Goal: Task Accomplishment & Management: Use online tool/utility

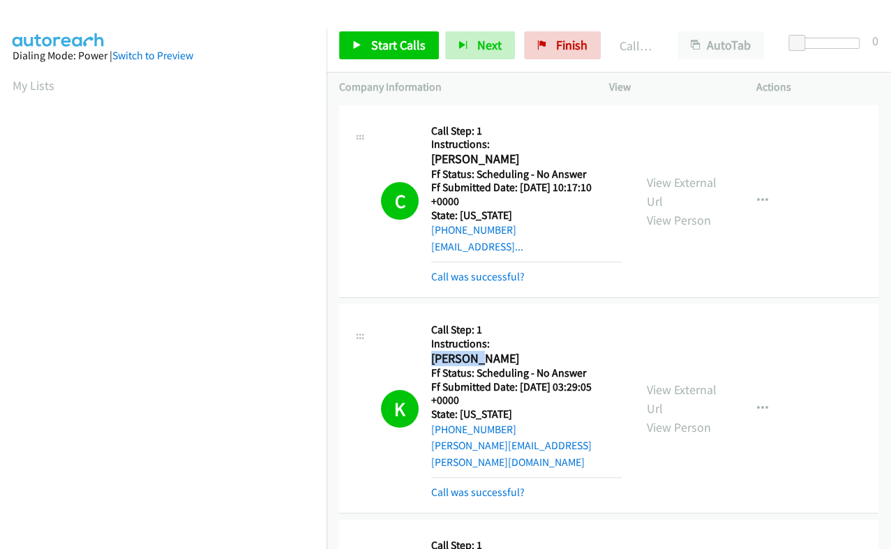
click at [377, 39] on span "Start Calls" at bounding box center [398, 45] width 54 height 16
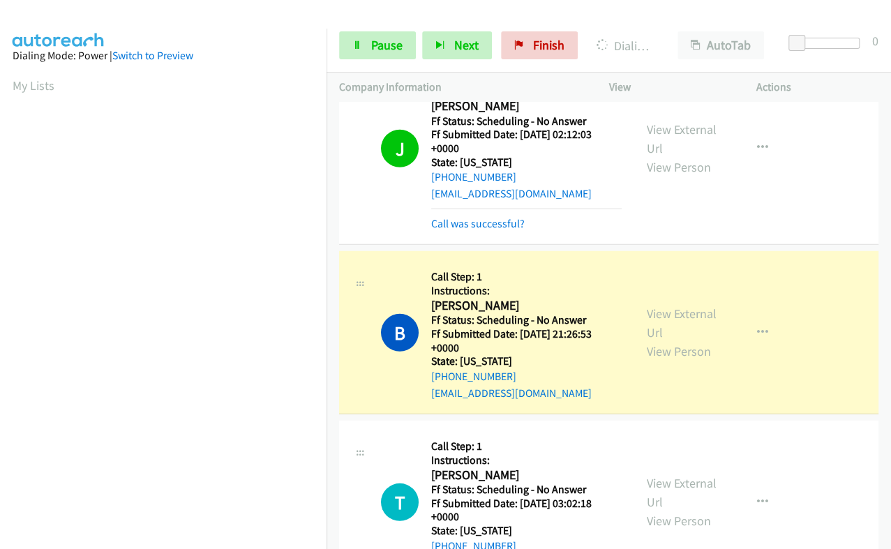
scroll to position [236, 0]
click at [453, 298] on h2 "[PERSON_NAME]" at bounding box center [522, 306] width 183 height 16
copy h2 "[PERSON_NAME]"
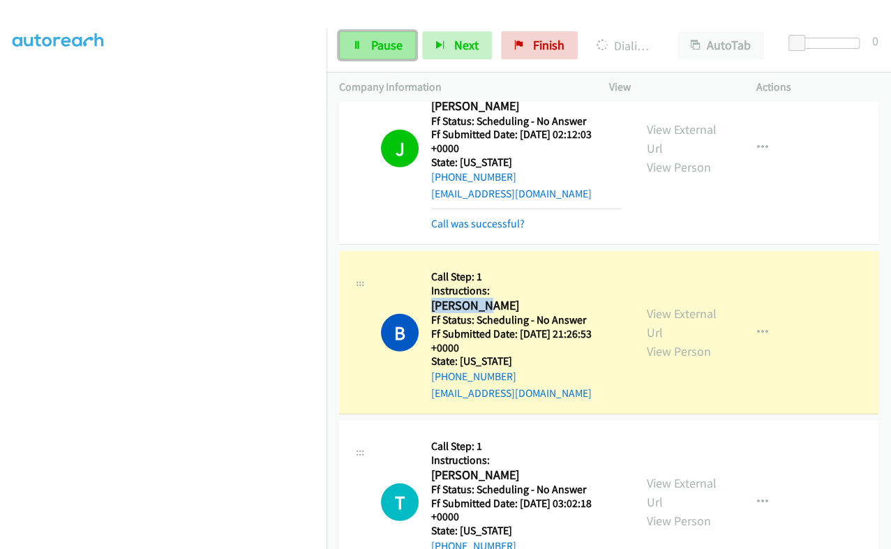
click at [381, 38] on span "Pause" at bounding box center [386, 45] width 31 height 16
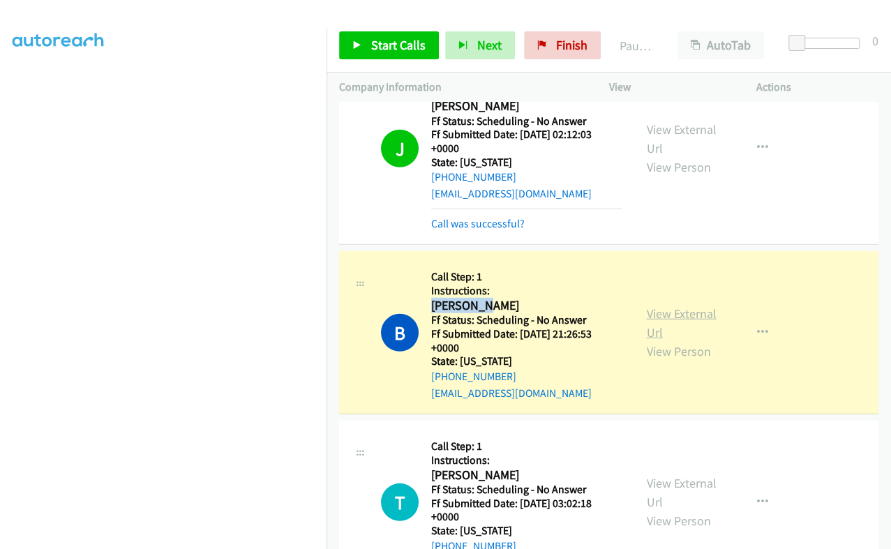
click at [647, 306] on link "View External Url" at bounding box center [682, 323] width 70 height 35
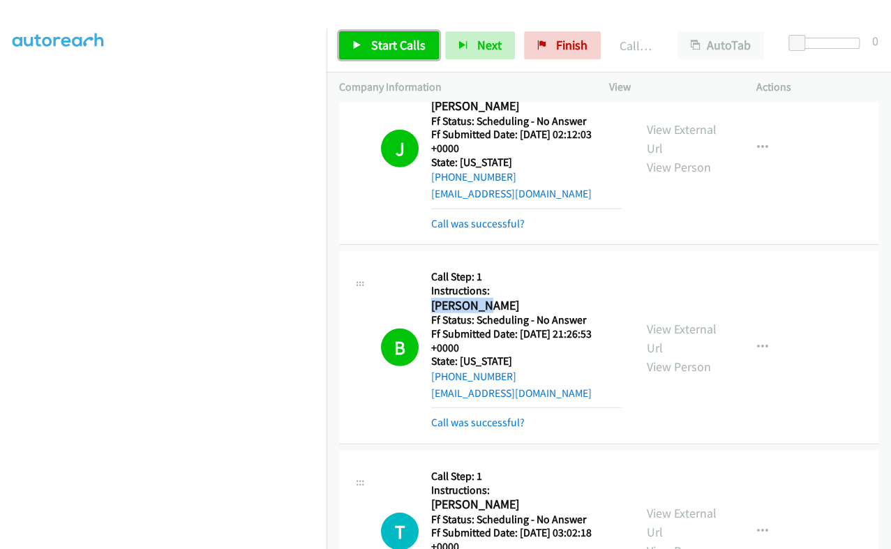
click at [393, 47] on span "Start Calls" at bounding box center [398, 45] width 54 height 16
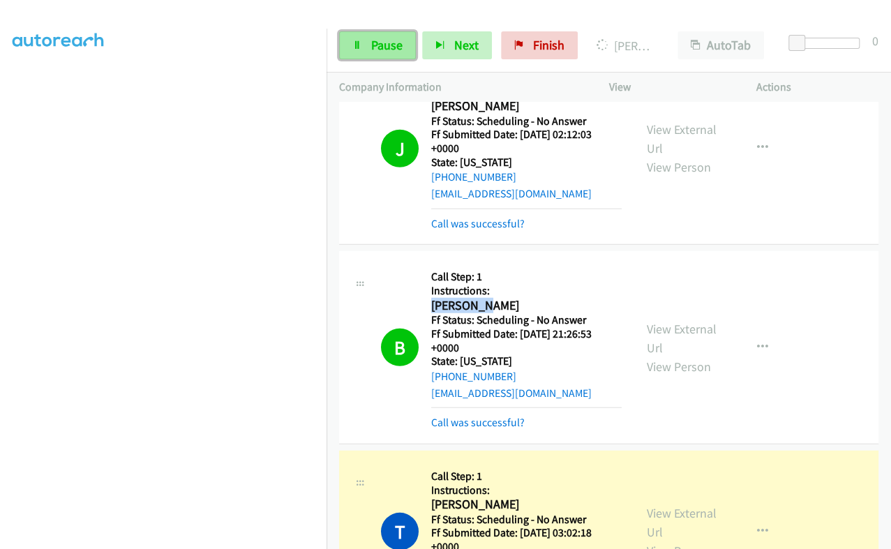
click at [380, 43] on span "Pause" at bounding box center [386, 45] width 31 height 16
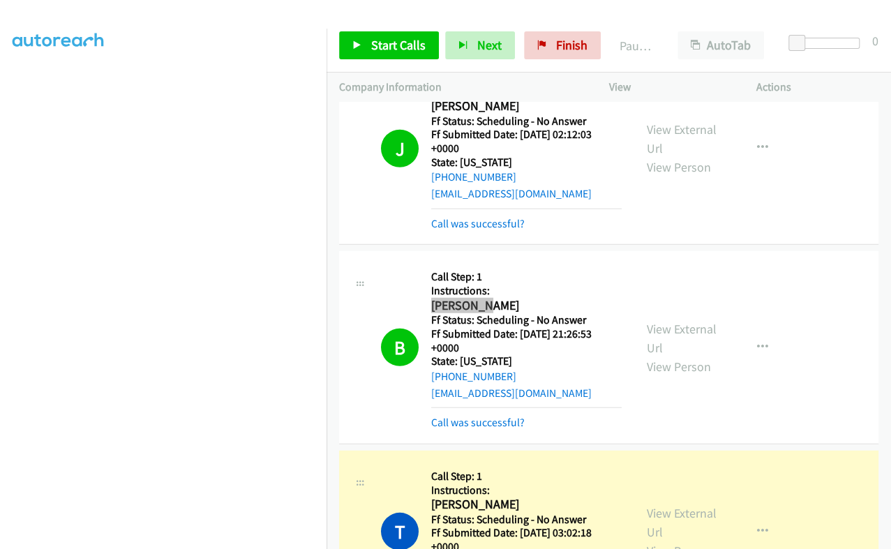
scroll to position [2036, 0]
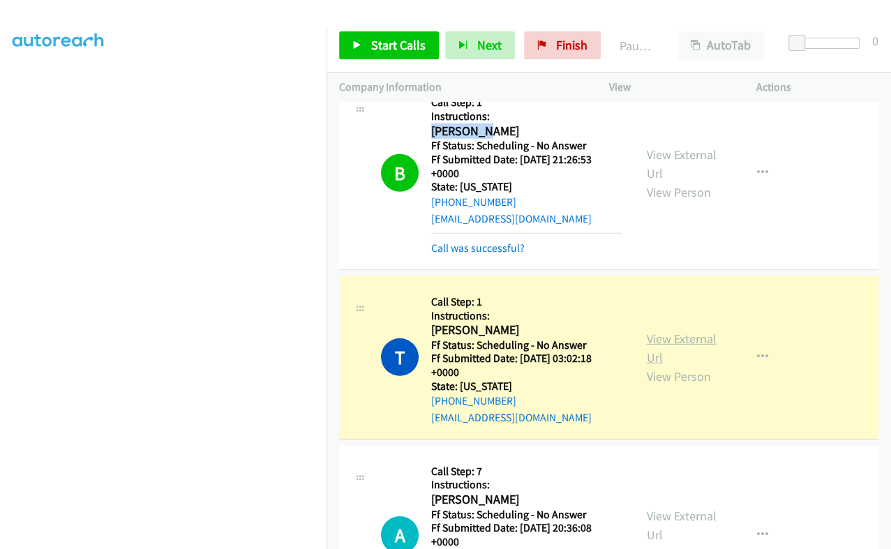
click at [652, 331] on link "View External Url" at bounding box center [682, 348] width 70 height 35
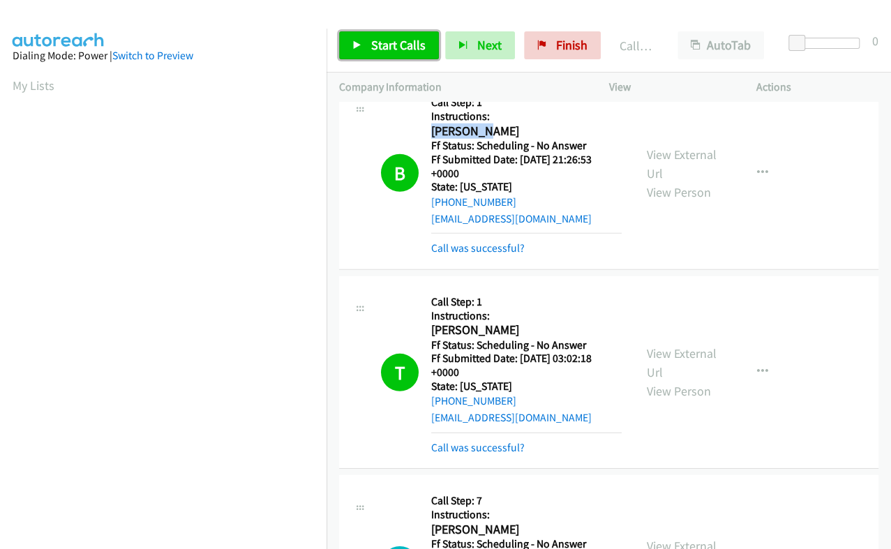
click at [390, 46] on span "Start Calls" at bounding box center [398, 45] width 54 height 16
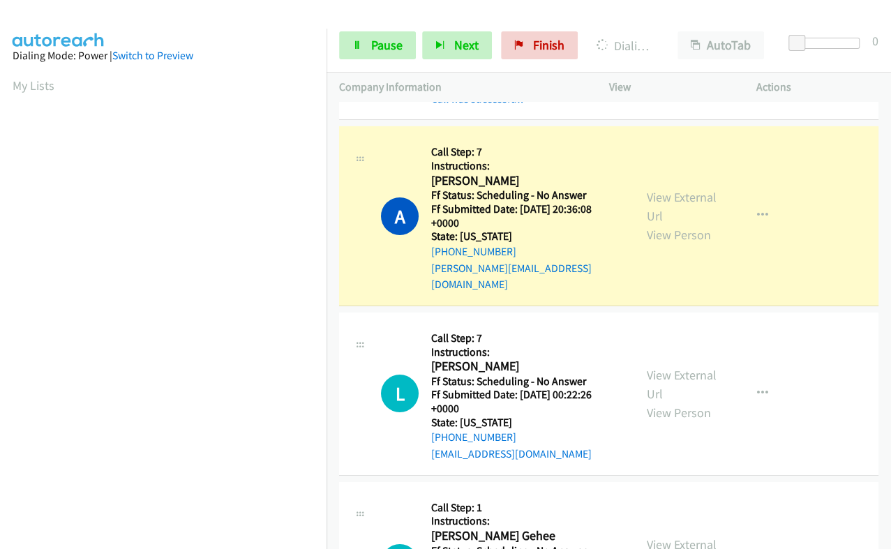
scroll to position [236, 0]
click at [387, 51] on span "Pause" at bounding box center [386, 45] width 31 height 16
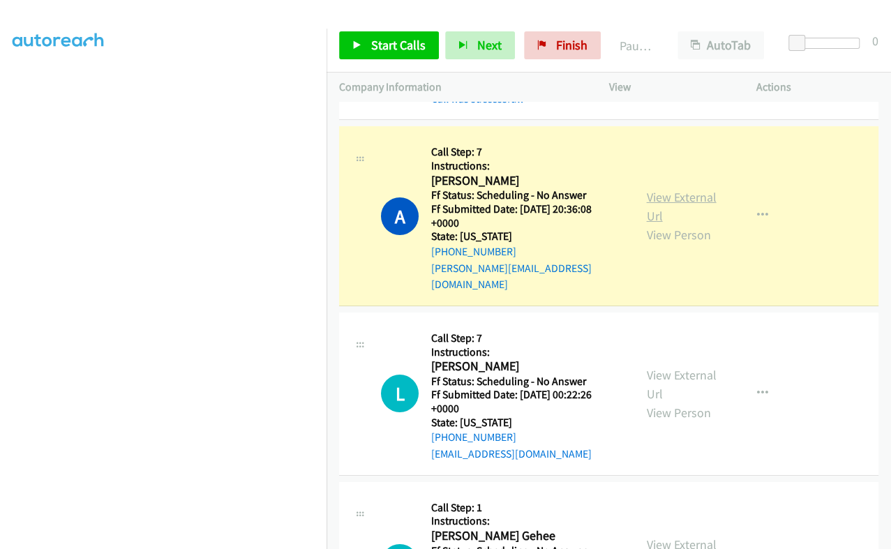
click at [649, 189] on link "View External Url" at bounding box center [682, 206] width 70 height 35
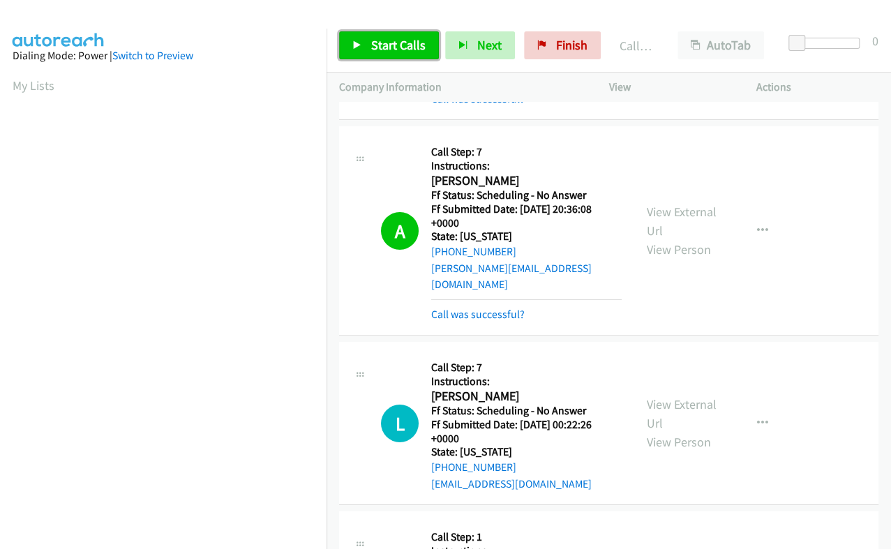
click at [386, 43] on span "Start Calls" at bounding box center [398, 45] width 54 height 16
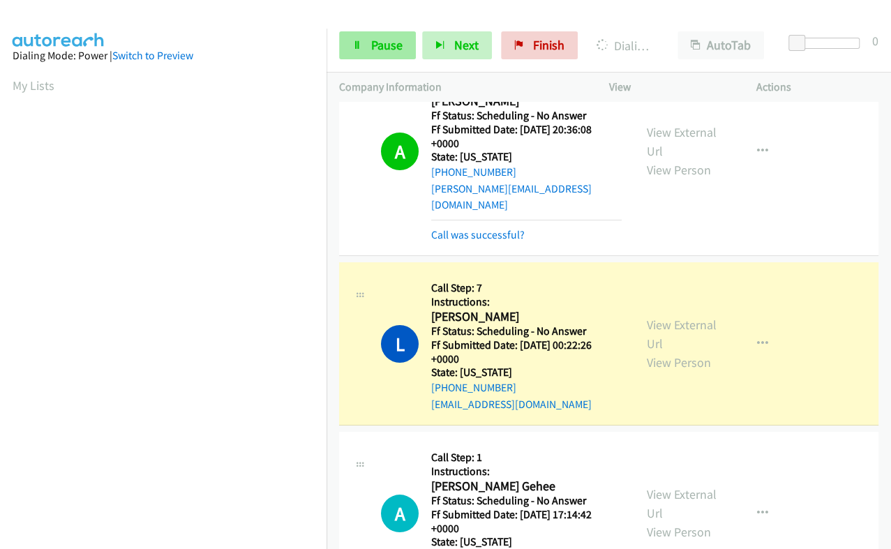
scroll to position [2385, 0]
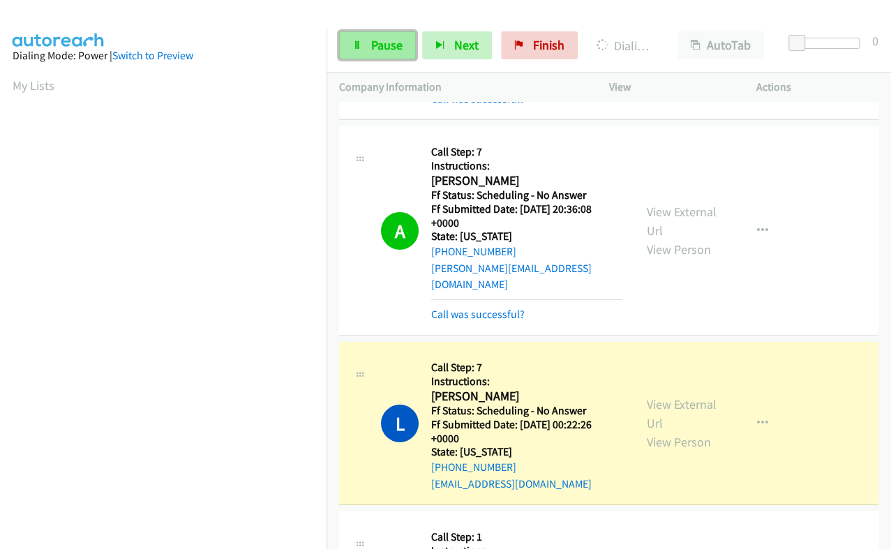
click at [381, 38] on span "Pause" at bounding box center [386, 45] width 31 height 16
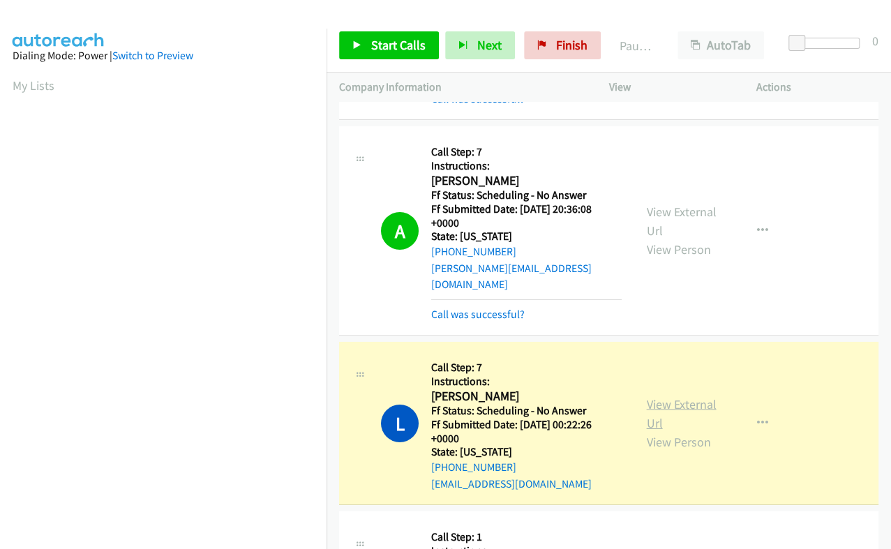
click at [647, 396] on link "View External Url" at bounding box center [682, 413] width 70 height 35
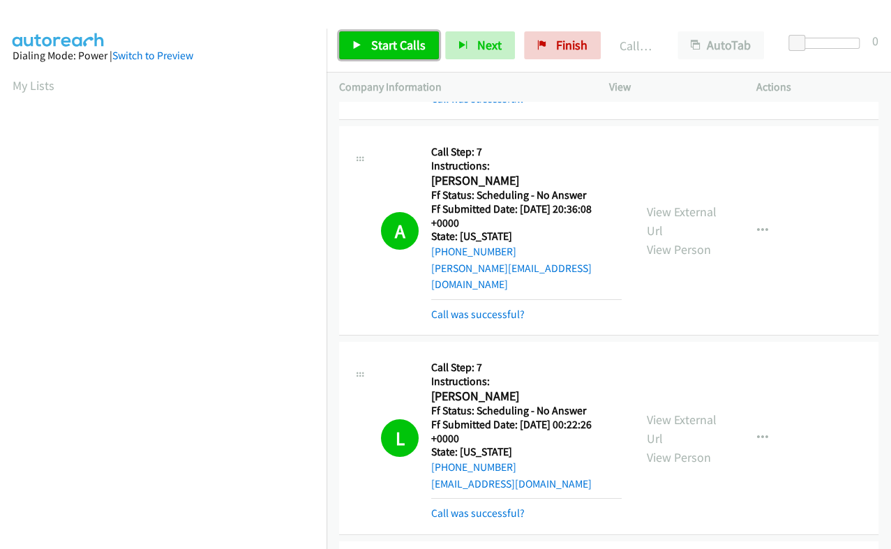
click at [388, 37] on span "Start Calls" at bounding box center [398, 45] width 54 height 16
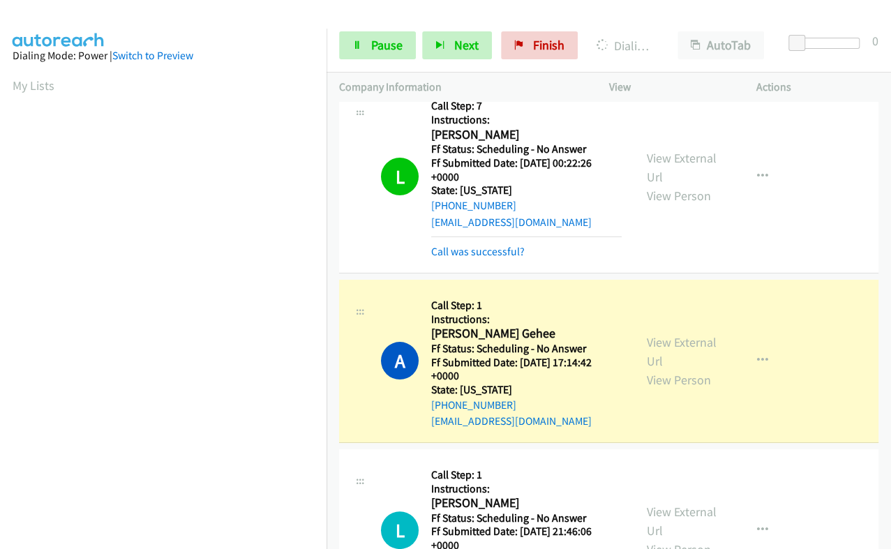
scroll to position [2734, 0]
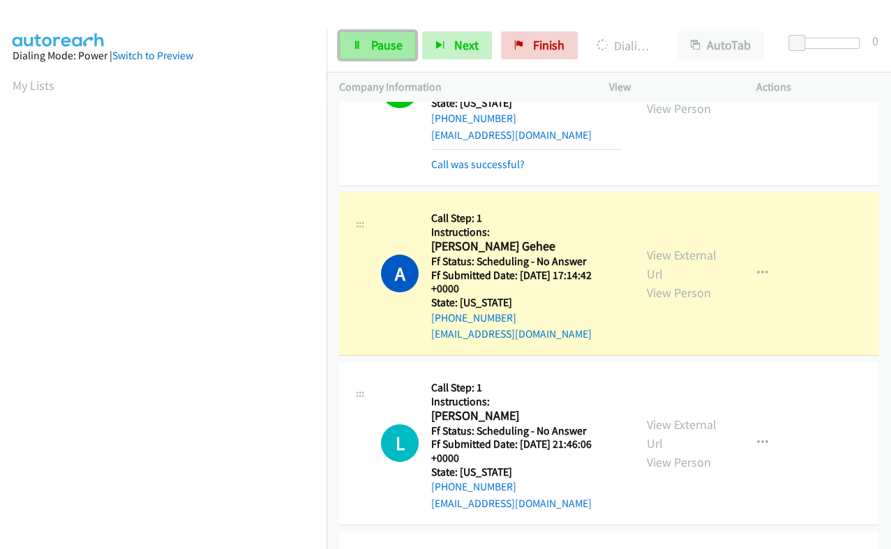
click at [372, 42] on span "Pause" at bounding box center [386, 45] width 31 height 16
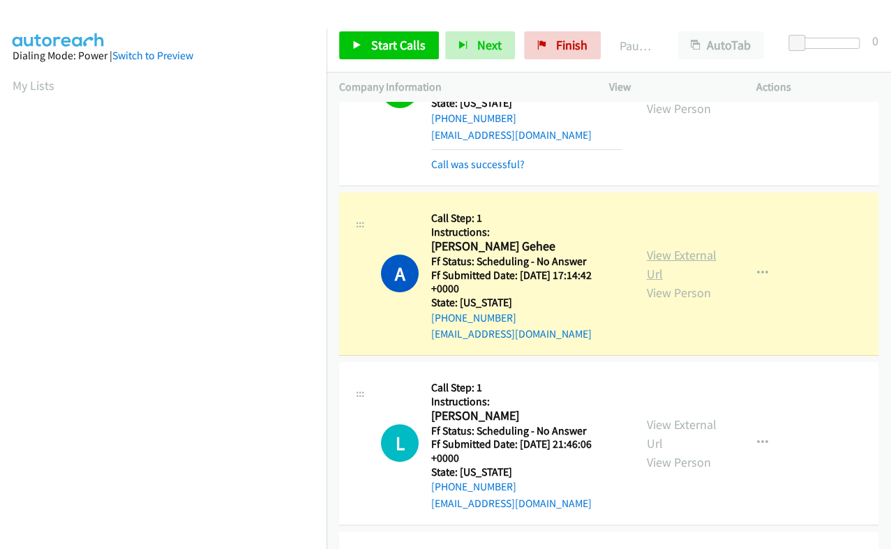
click at [656, 247] on link "View External Url" at bounding box center [682, 264] width 70 height 35
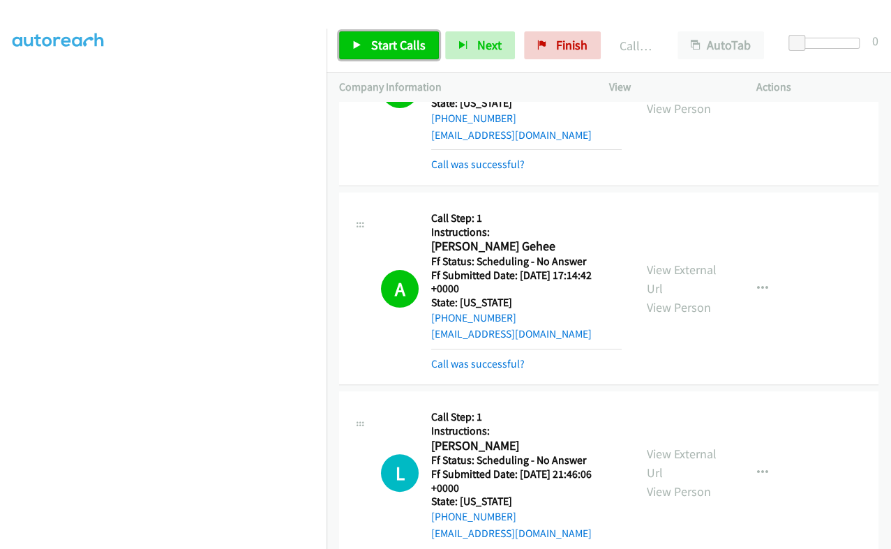
click at [398, 41] on span "Start Calls" at bounding box center [398, 45] width 54 height 16
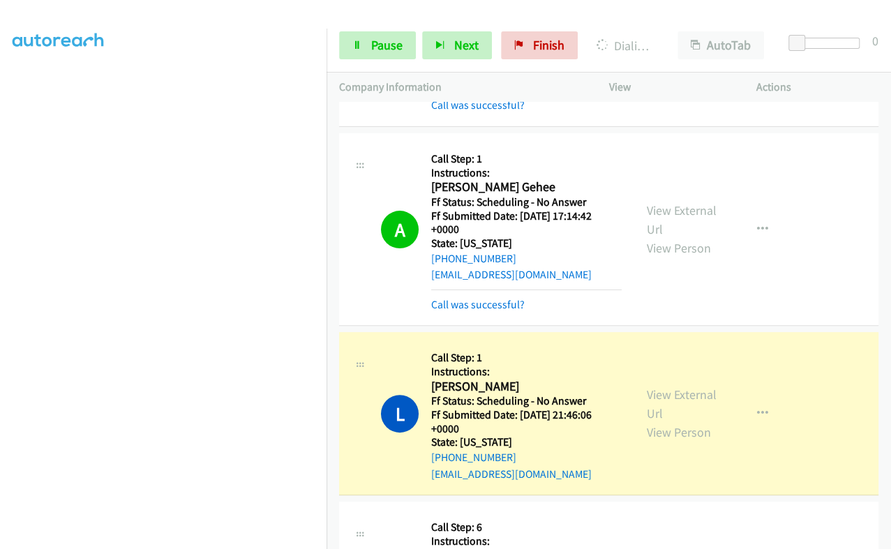
scroll to position [2821, 0]
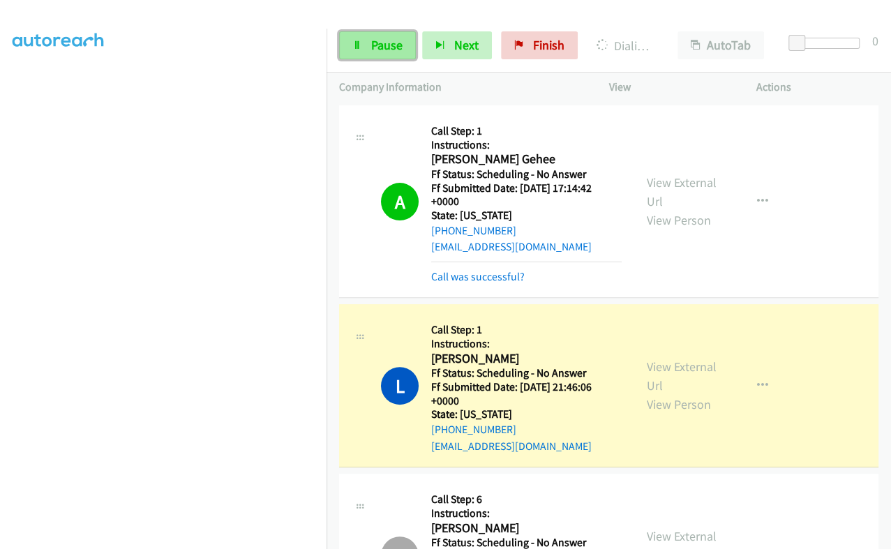
click at [379, 52] on span "Pause" at bounding box center [386, 45] width 31 height 16
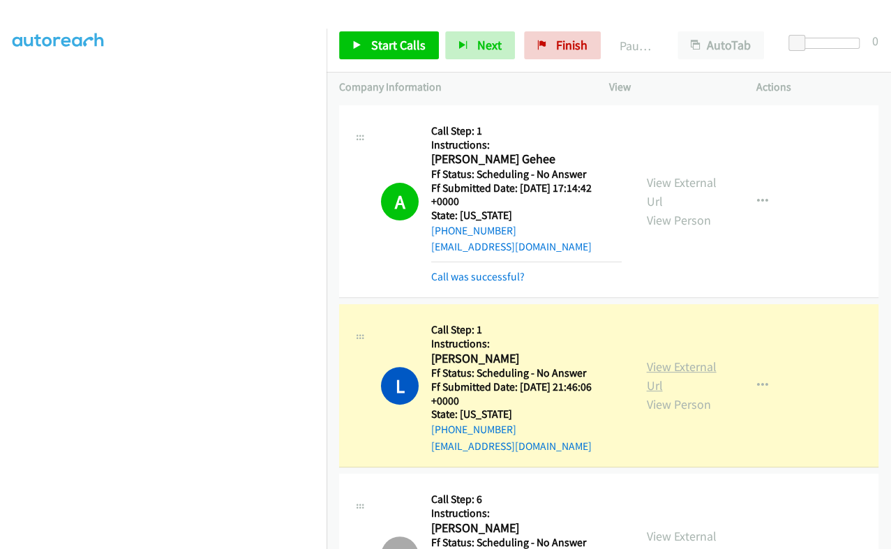
click at [656, 359] on link "View External Url" at bounding box center [682, 376] width 70 height 35
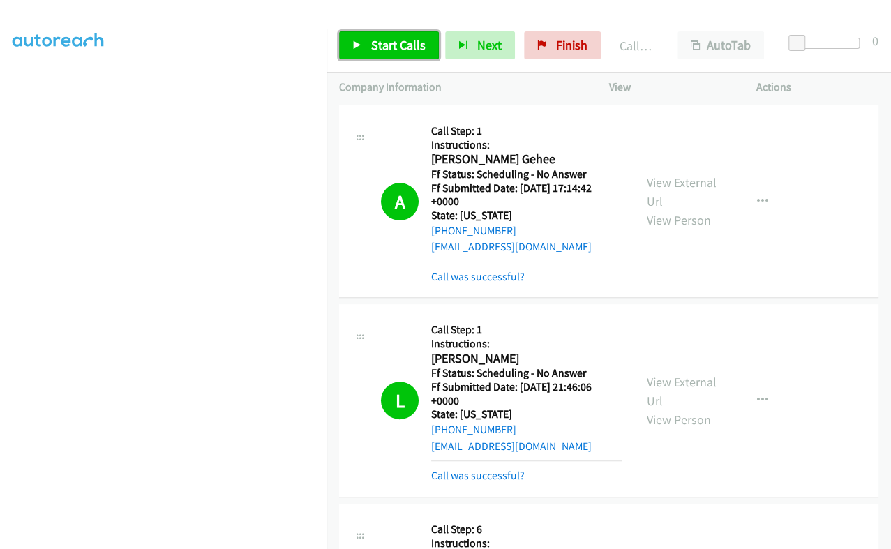
click at [377, 42] on span "Start Calls" at bounding box center [398, 45] width 54 height 16
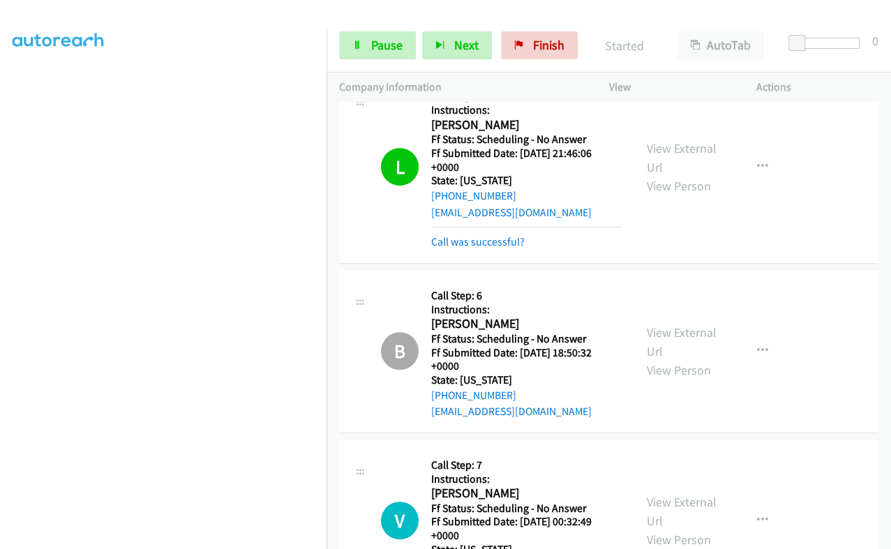
scroll to position [3170, 0]
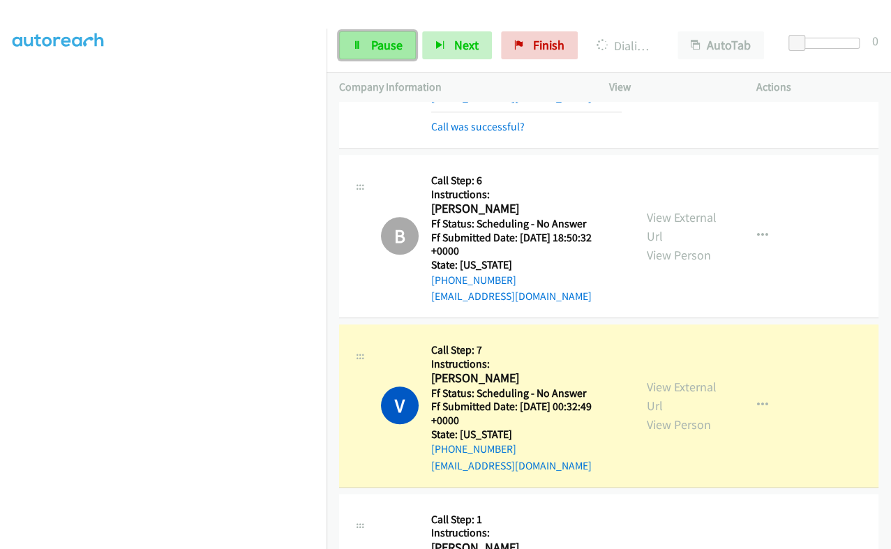
click at [377, 39] on span "Pause" at bounding box center [386, 45] width 31 height 16
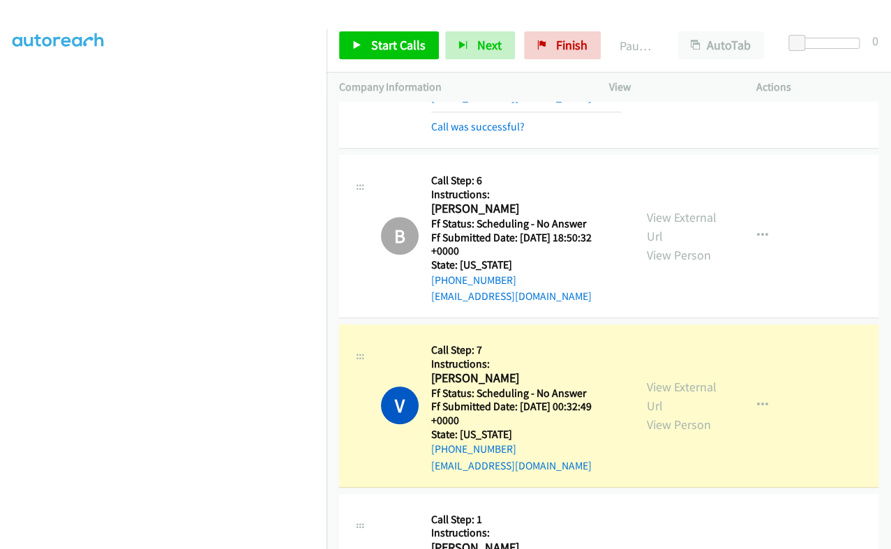
scroll to position [2995, 0]
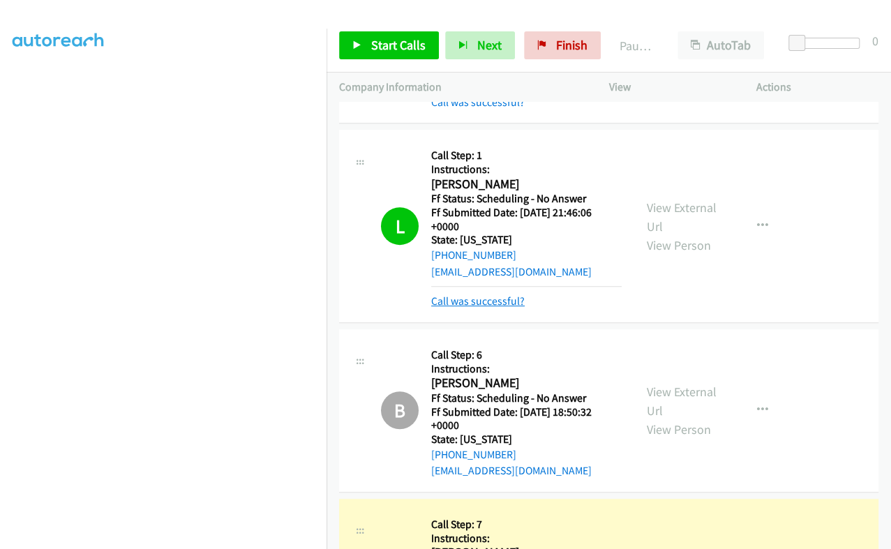
click at [492, 294] on link "Call was successful?" at bounding box center [477, 300] width 93 height 13
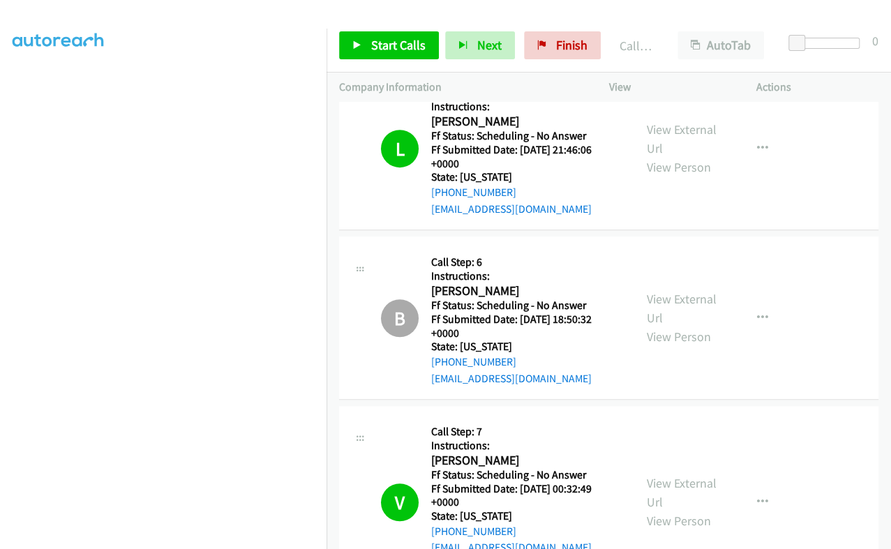
scroll to position [3170, 0]
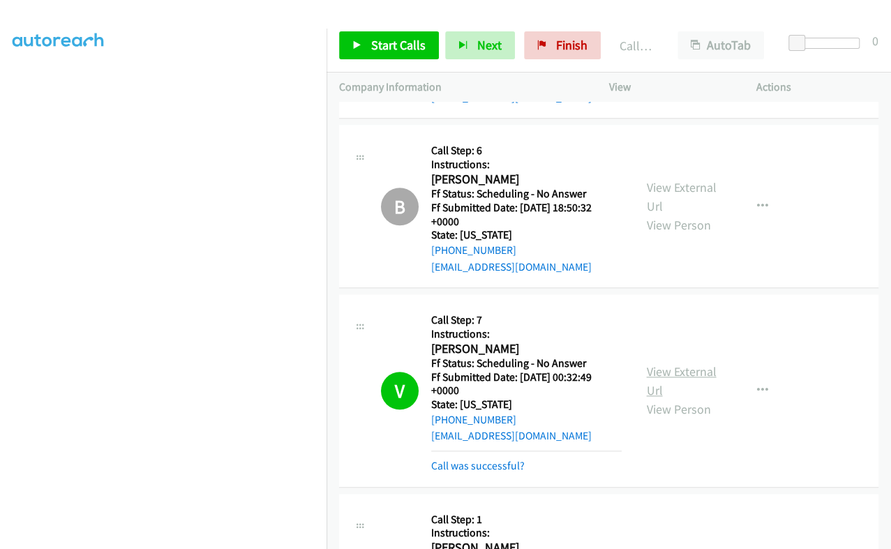
click at [655, 363] on link "View External Url" at bounding box center [682, 380] width 70 height 35
click at [394, 47] on span "Start Calls" at bounding box center [398, 45] width 54 height 16
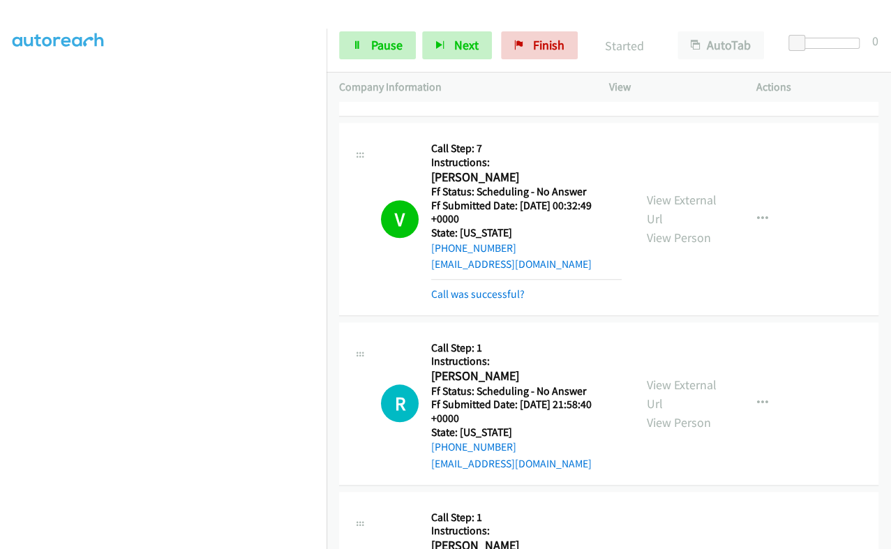
scroll to position [3344, 0]
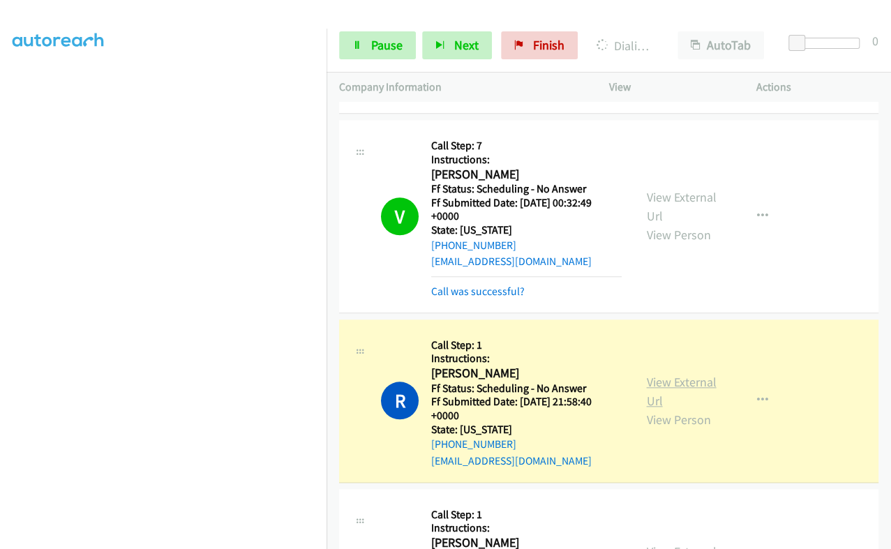
click at [656, 374] on link "View External Url" at bounding box center [682, 391] width 70 height 35
click at [378, 54] on link "Pause" at bounding box center [377, 45] width 77 height 28
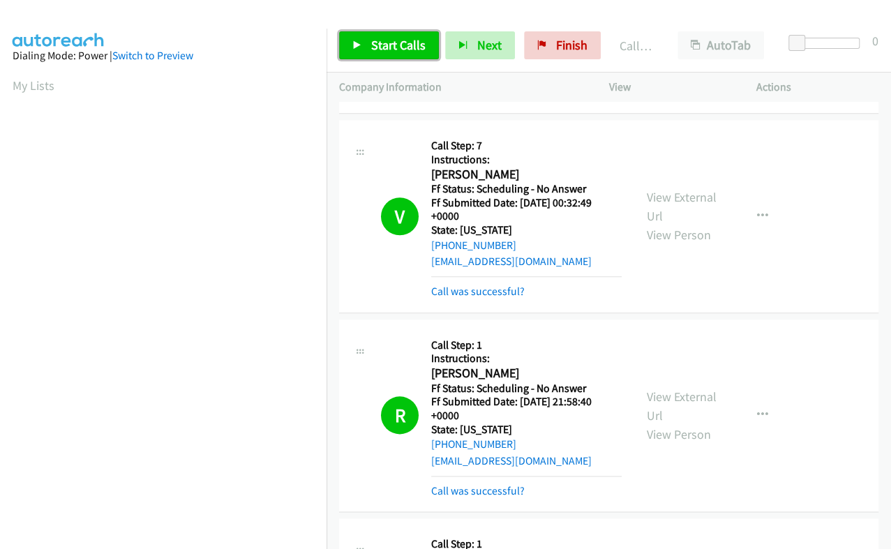
click at [373, 43] on span "Start Calls" at bounding box center [398, 45] width 54 height 16
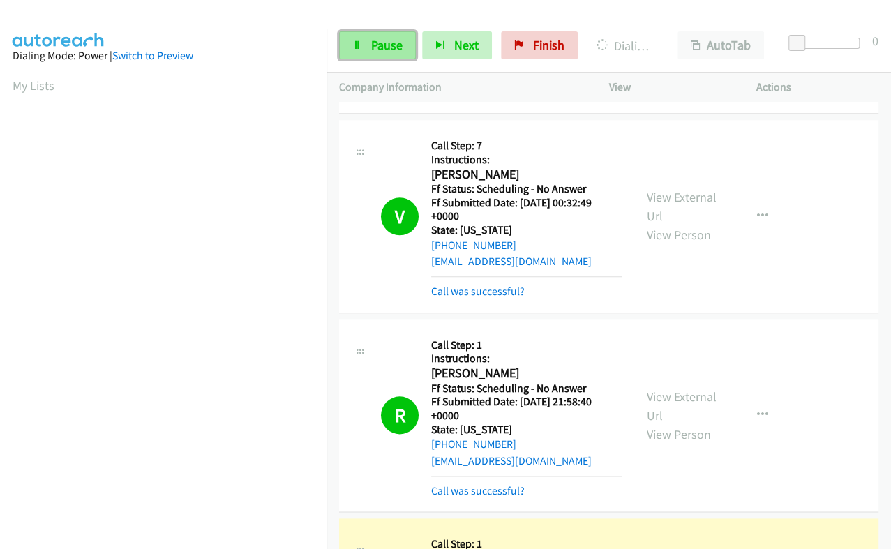
click at [375, 33] on link "Pause" at bounding box center [377, 45] width 77 height 28
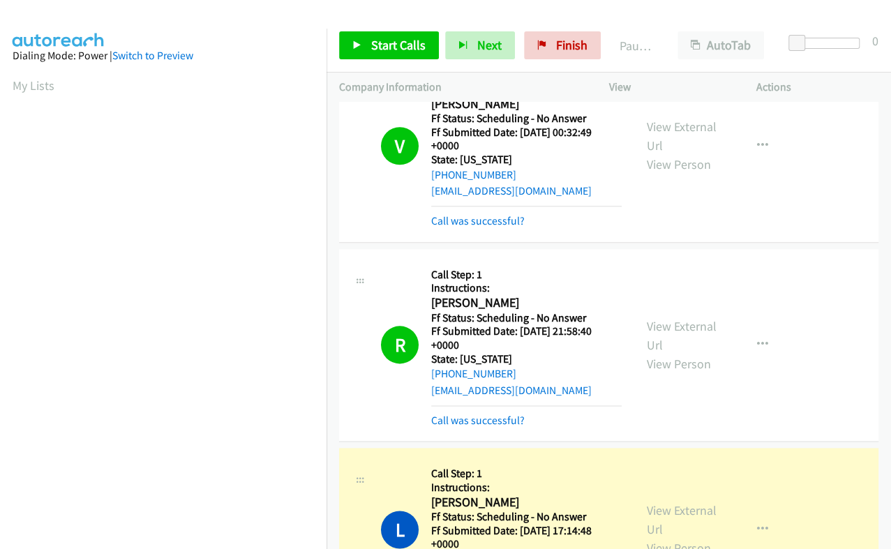
scroll to position [3518, 0]
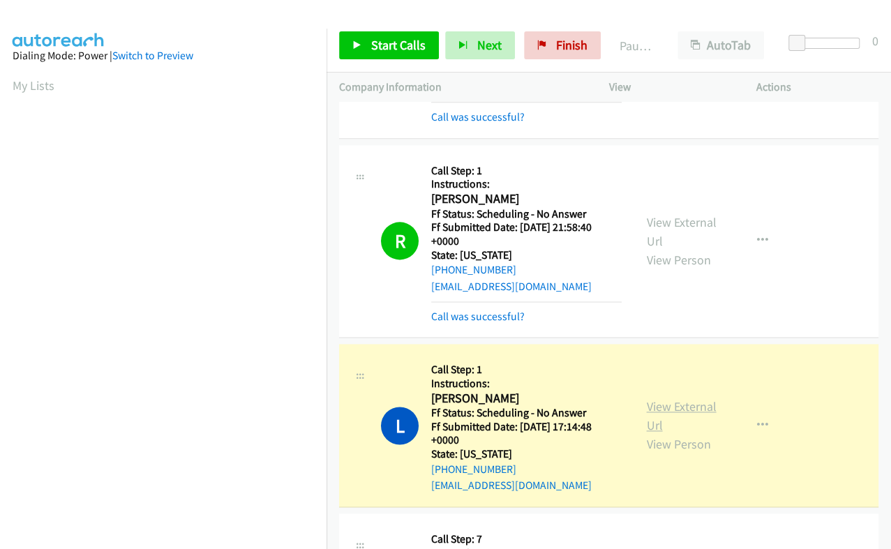
click at [656, 398] on link "View External Url" at bounding box center [682, 415] width 70 height 35
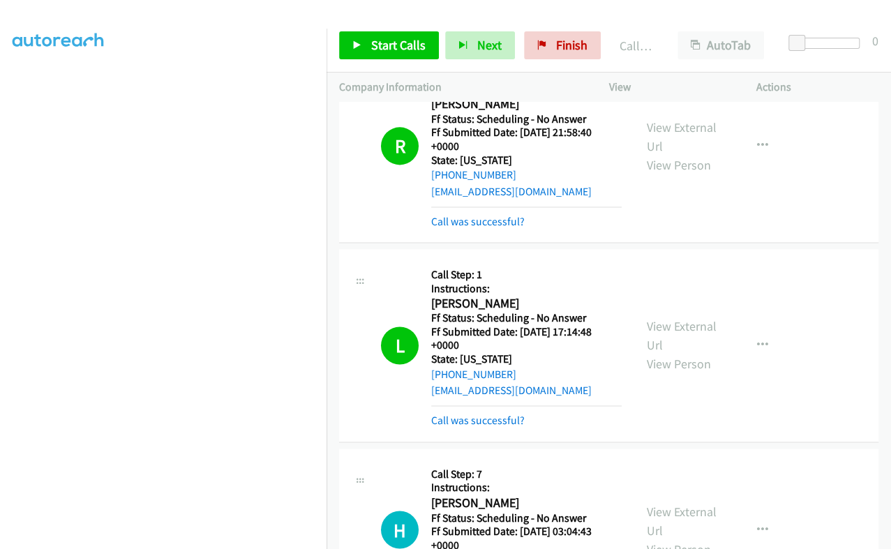
scroll to position [3693, 0]
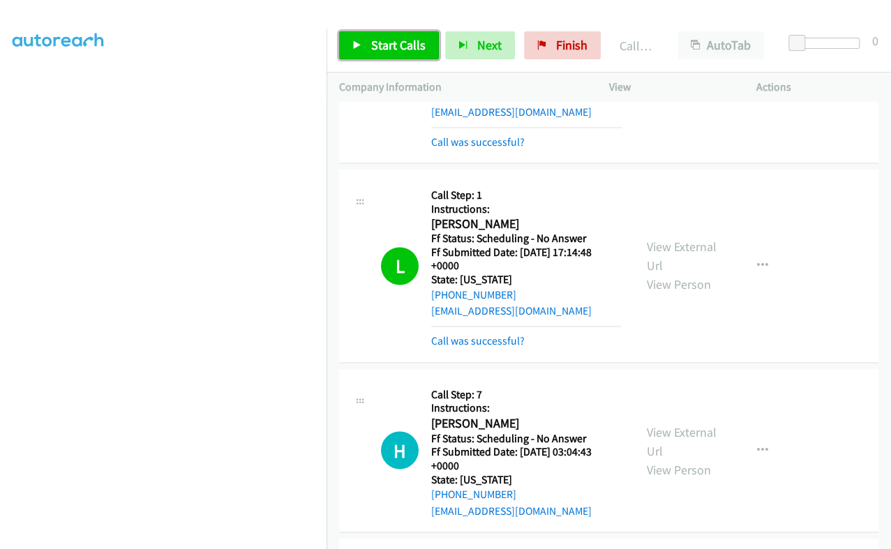
click at [385, 49] on span "Start Calls" at bounding box center [398, 45] width 54 height 16
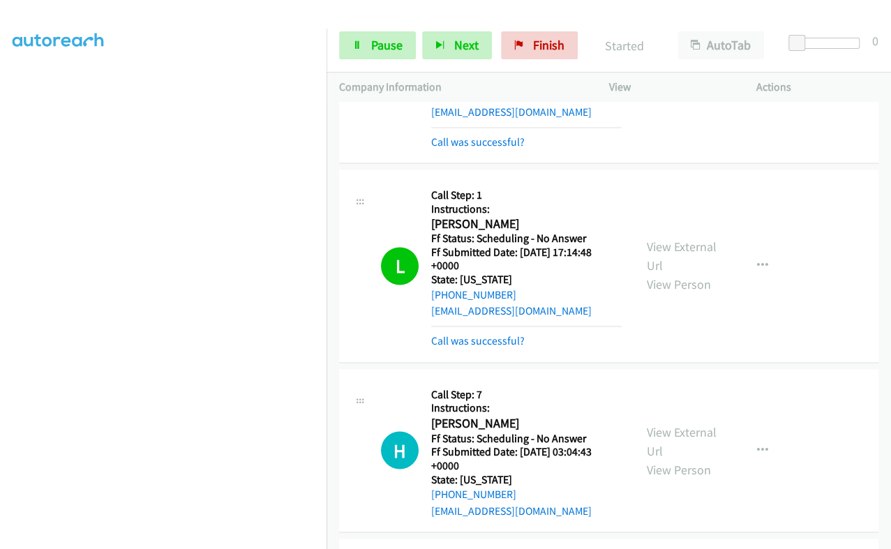
scroll to position [3780, 0]
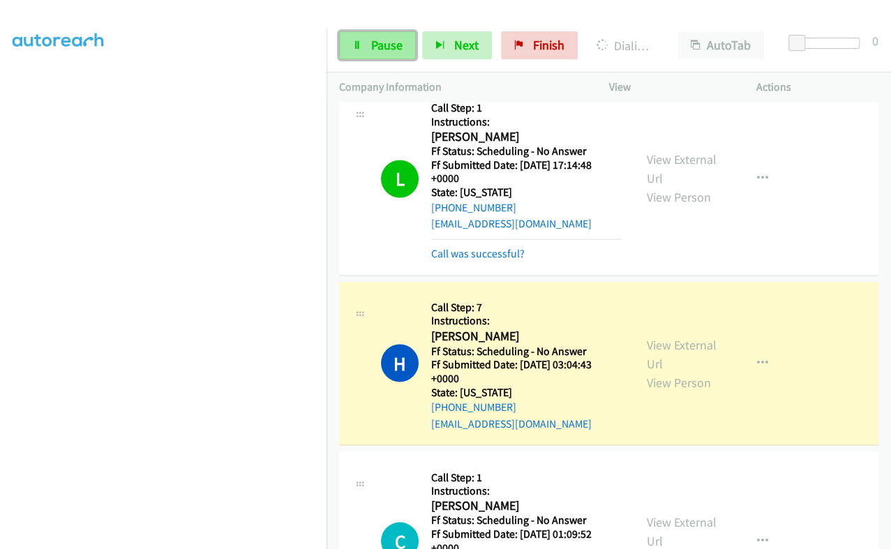
click at [387, 50] on span "Pause" at bounding box center [386, 45] width 31 height 16
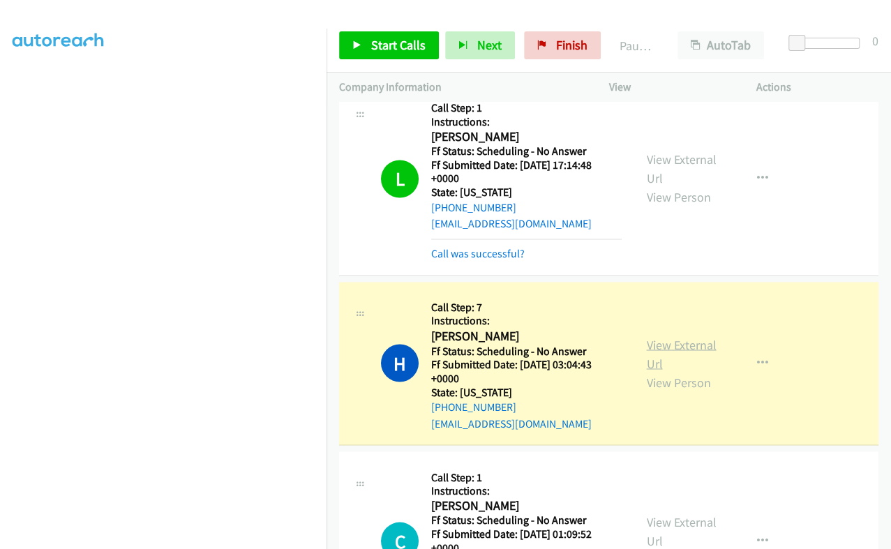
click at [657, 336] on link "View External Url" at bounding box center [682, 353] width 70 height 35
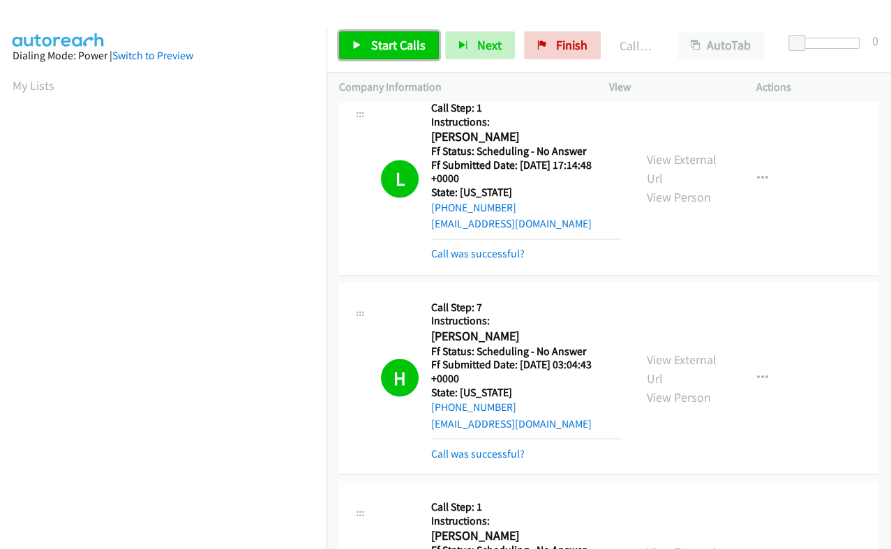
click at [391, 37] on span "Start Calls" at bounding box center [398, 45] width 54 height 16
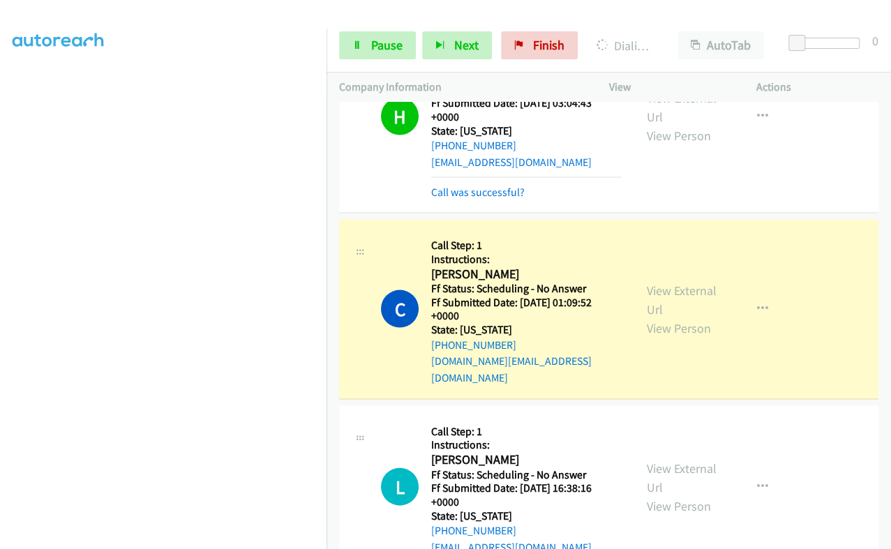
scroll to position [236, 0]
click at [384, 50] on span "Pause" at bounding box center [386, 45] width 31 height 16
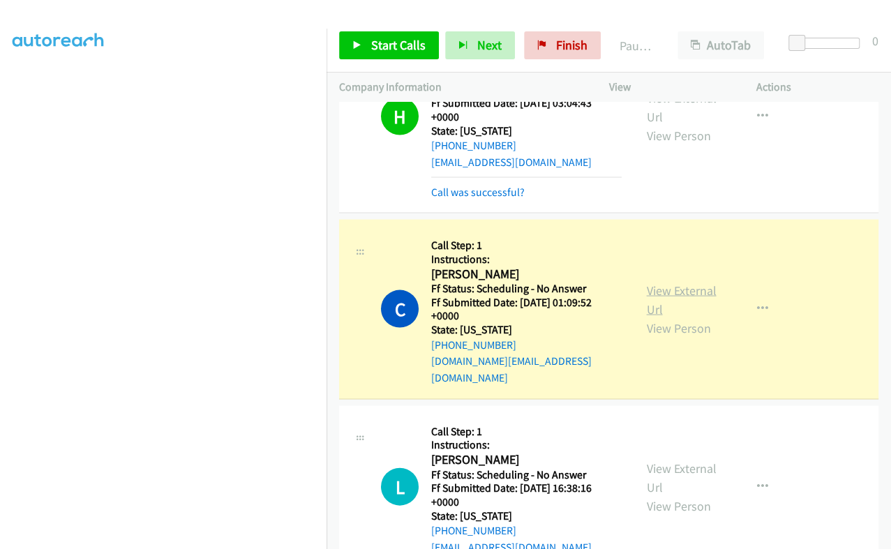
click at [648, 282] on link "View External Url" at bounding box center [682, 299] width 70 height 35
